Goal: Information Seeking & Learning: Learn about a topic

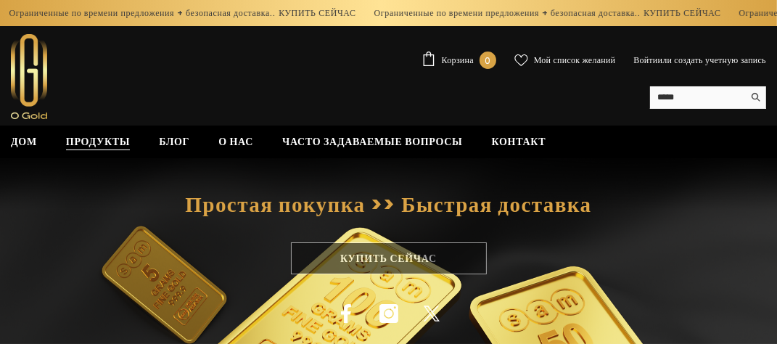
click at [102, 142] on font "Продукты" at bounding box center [98, 141] width 64 height 15
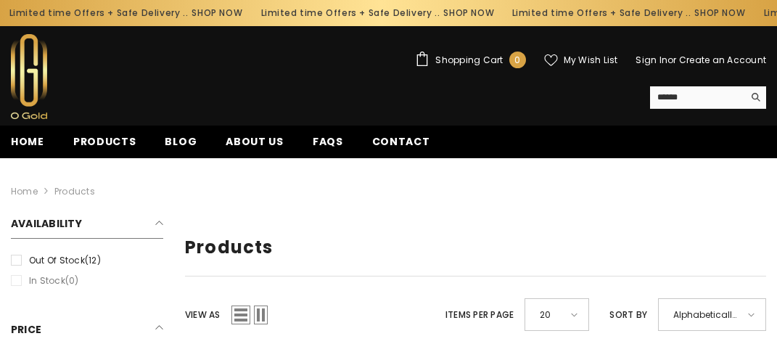
scroll to position [218, 0]
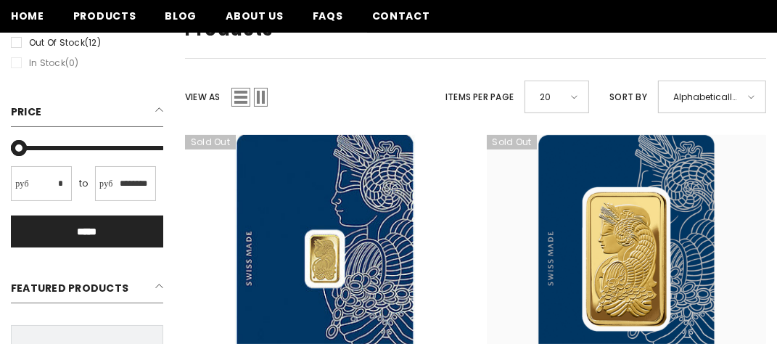
type input "*"
type input "********"
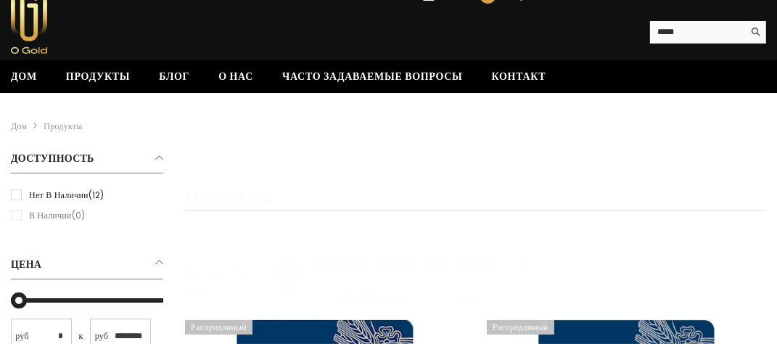
scroll to position [0, 0]
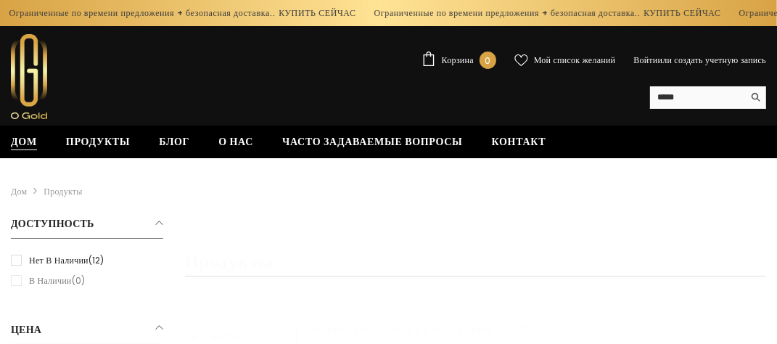
click at [28, 142] on font "Дом" at bounding box center [24, 141] width 26 height 15
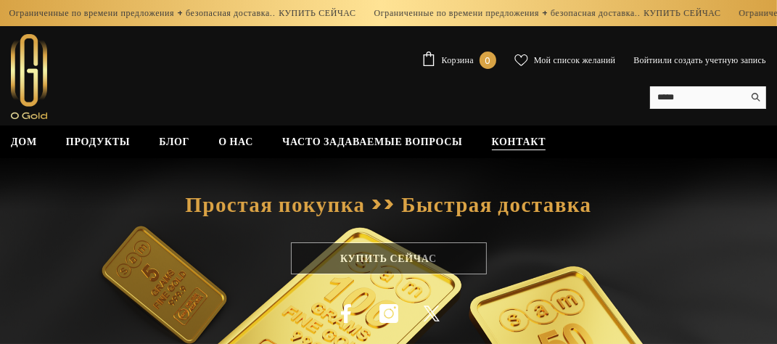
click at [514, 144] on font "Контакт" at bounding box center [519, 141] width 54 height 15
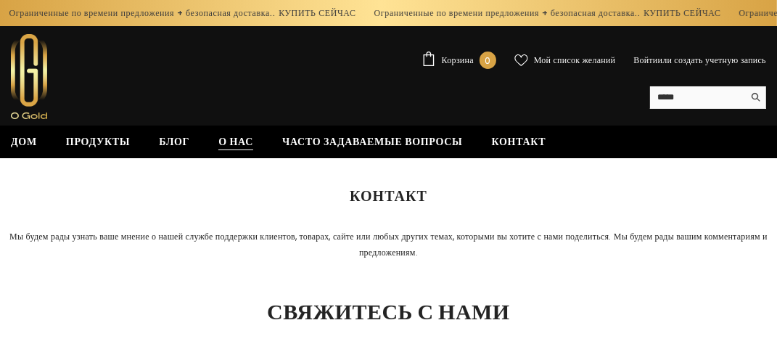
click at [226, 144] on font "О нас" at bounding box center [235, 141] width 35 height 15
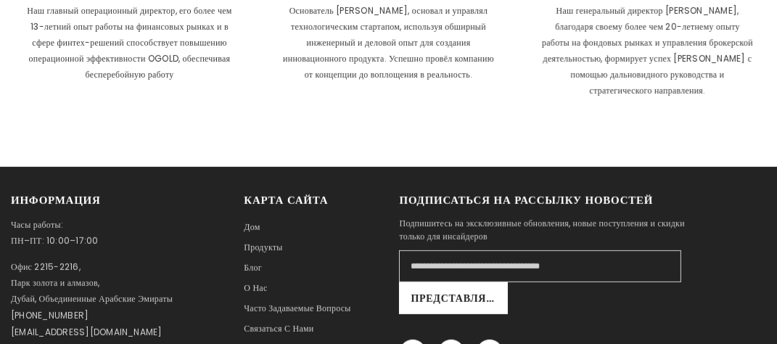
scroll to position [798, 0]
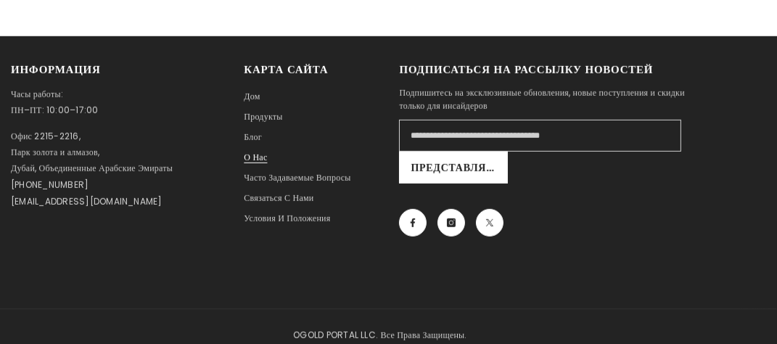
click at [261, 158] on font "О нас" at bounding box center [255, 157] width 23 height 12
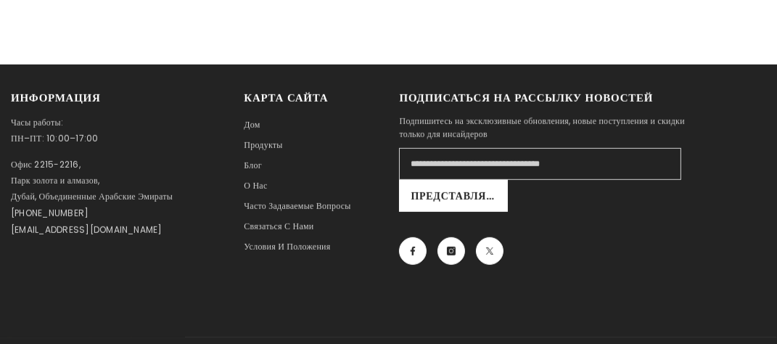
scroll to position [798, 0]
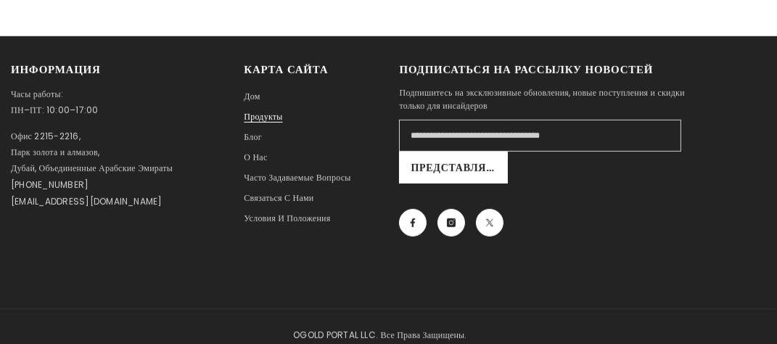
click at [272, 123] on font "Продукты" at bounding box center [263, 116] width 38 height 12
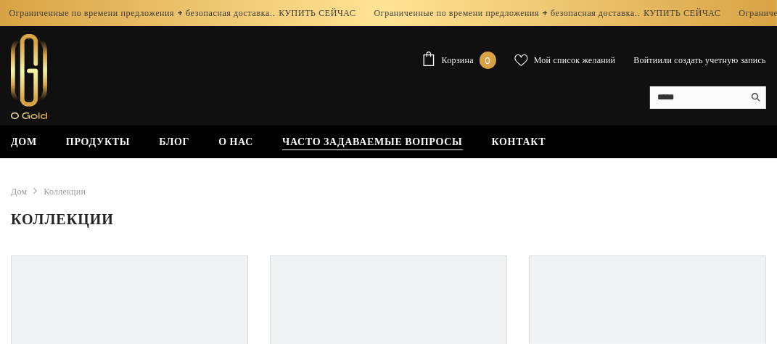
click at [301, 140] on font "Часто задаваемые вопросы" at bounding box center [372, 141] width 181 height 15
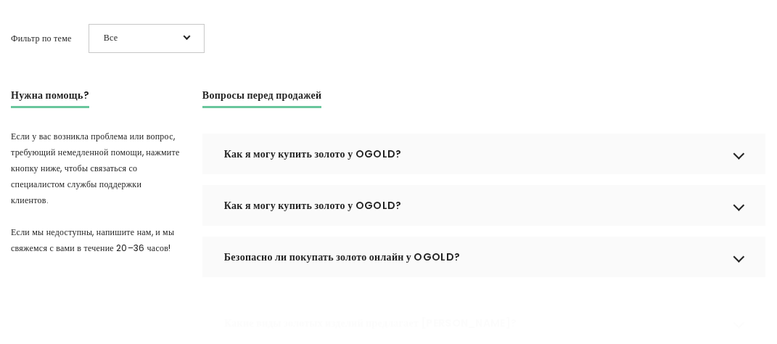
scroll to position [290, 0]
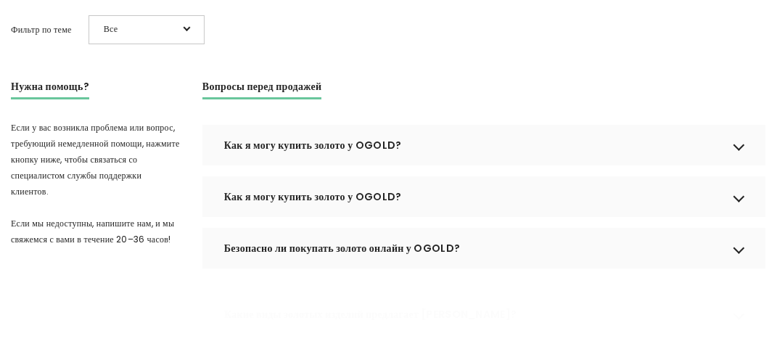
click at [287, 204] on font "Как я могу купить золото у OGOLD?" at bounding box center [313, 196] width 178 height 15
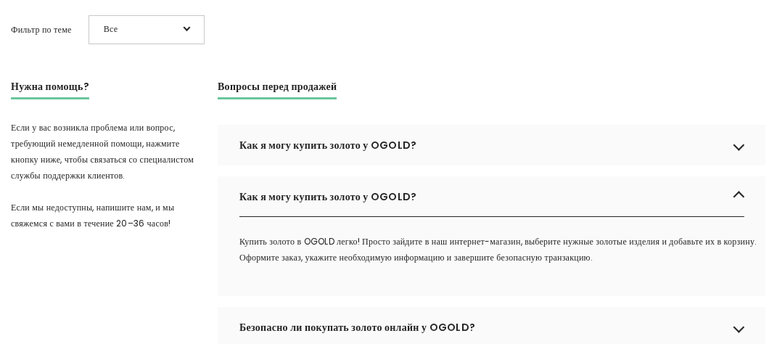
click at [313, 152] on font "Как я могу купить золото у OGOLD?" at bounding box center [328, 145] width 178 height 15
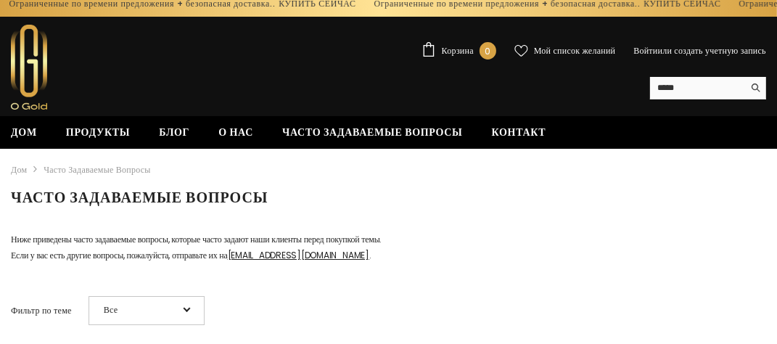
scroll to position [0, 0]
